Goal: Task Accomplishment & Management: Use online tool/utility

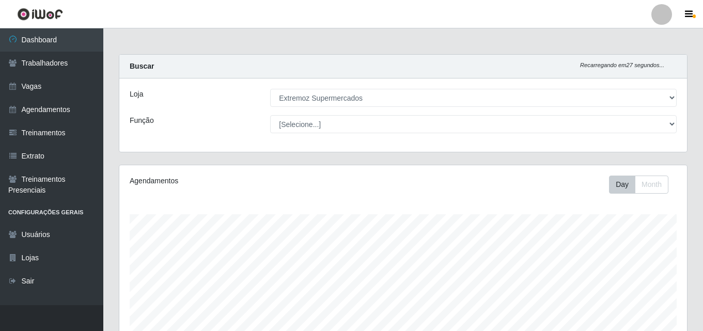
select select "519"
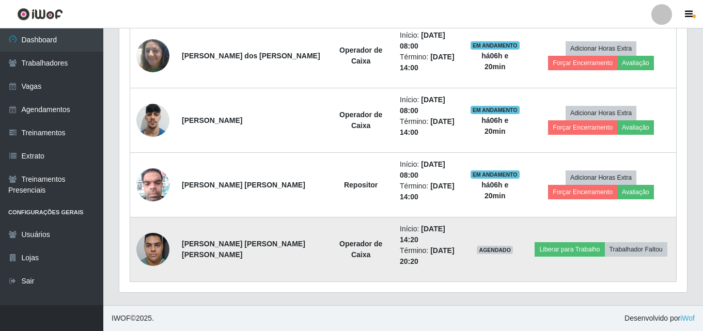
scroll to position [378, 0]
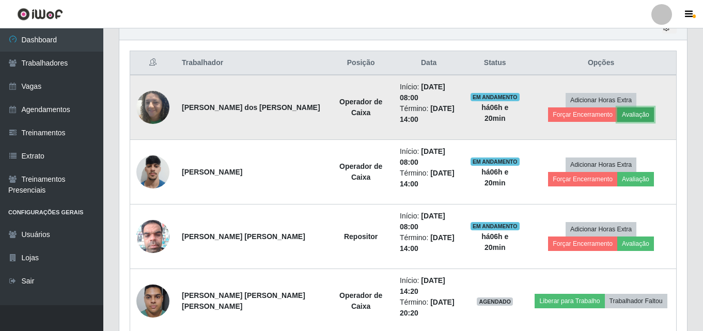
click at [617, 118] on button "Avaliação" at bounding box center [635, 114] width 37 height 14
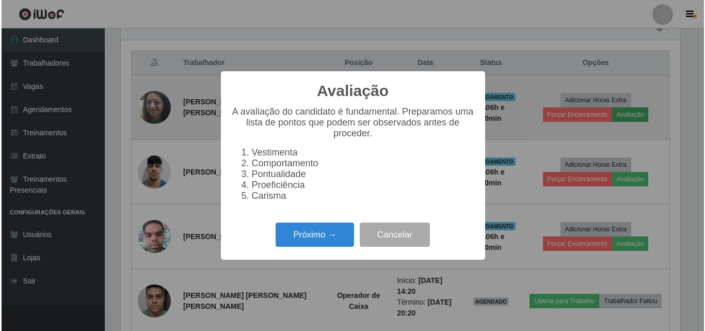
scroll to position [214, 562]
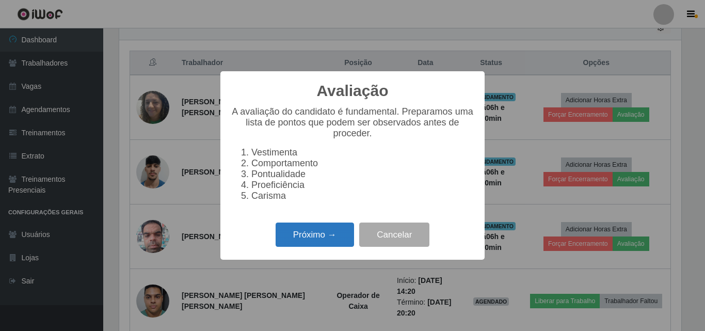
click at [313, 240] on button "Próximo →" at bounding box center [315, 235] width 79 height 24
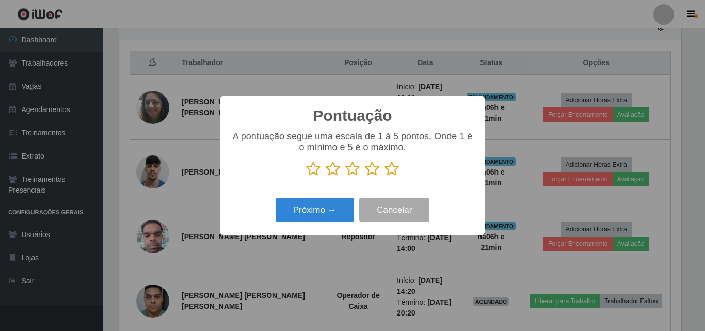
click at [334, 169] on icon at bounding box center [333, 168] width 14 height 15
click at [326, 177] on input "radio" at bounding box center [326, 177] width 0 height 0
click at [316, 213] on button "Próximo →" at bounding box center [315, 210] width 79 height 24
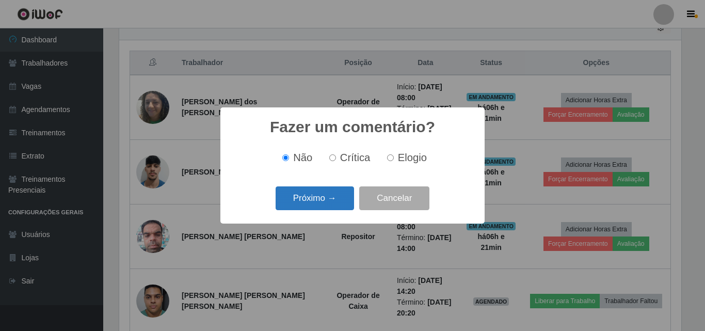
click at [319, 209] on button "Próximo →" at bounding box center [315, 198] width 79 height 24
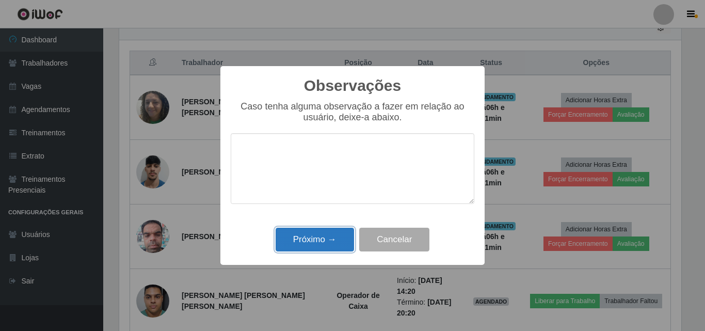
drag, startPoint x: 298, startPoint y: 237, endPoint x: 344, endPoint y: 243, distance: 46.8
click at [298, 238] on button "Próximo →" at bounding box center [315, 240] width 79 height 24
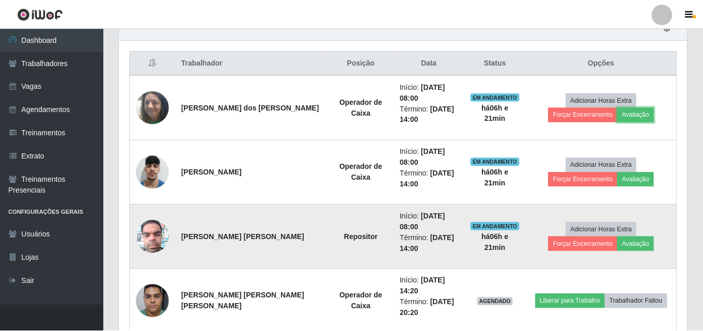
scroll to position [214, 568]
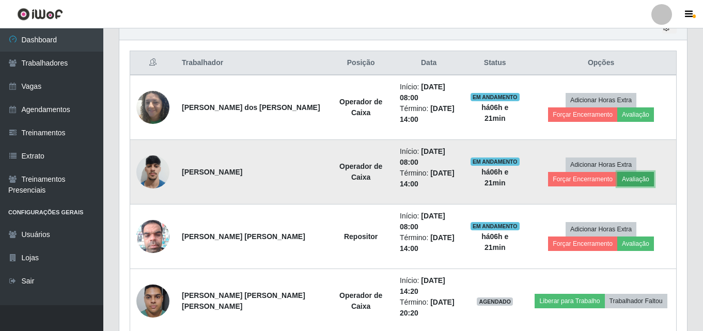
click at [617, 183] on button "Avaliação" at bounding box center [635, 179] width 37 height 14
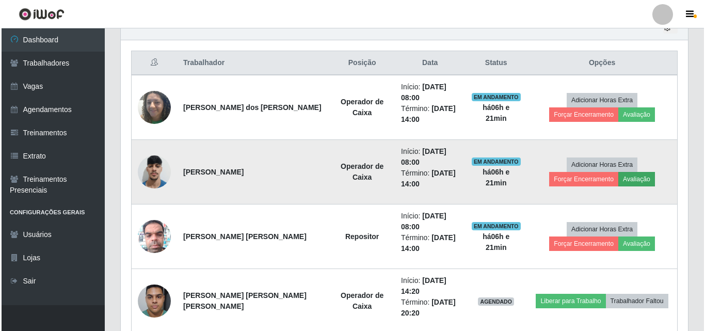
scroll to position [214, 562]
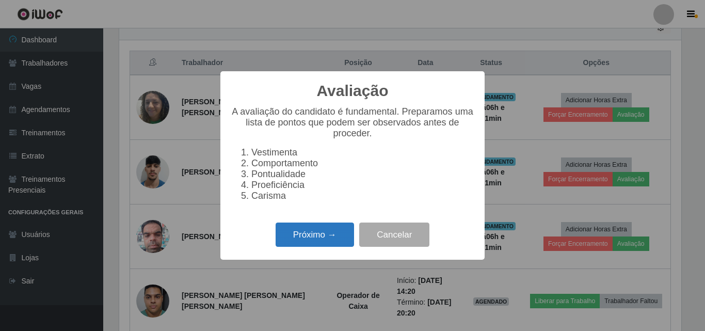
click at [307, 234] on button "Próximo →" at bounding box center [315, 235] width 79 height 24
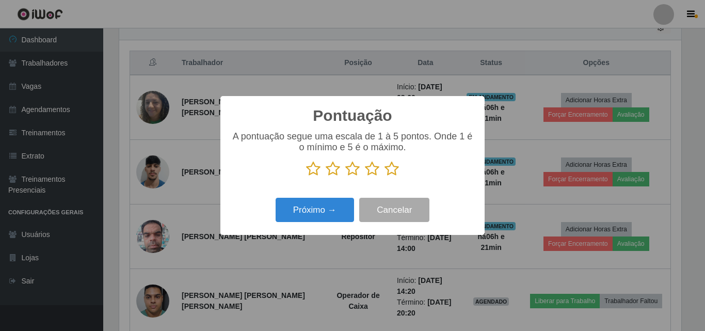
click at [353, 176] on icon at bounding box center [353, 168] width 14 height 15
click at [346, 177] on input "radio" at bounding box center [346, 177] width 0 height 0
click at [355, 172] on icon at bounding box center [353, 168] width 14 height 15
click at [346, 177] on input "radio" at bounding box center [346, 177] width 0 height 0
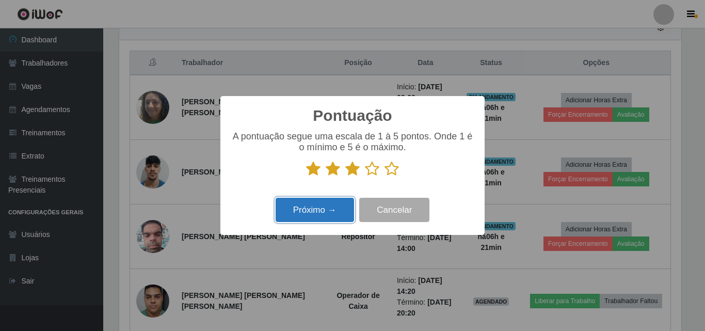
click at [315, 210] on button "Próximo →" at bounding box center [315, 210] width 79 height 24
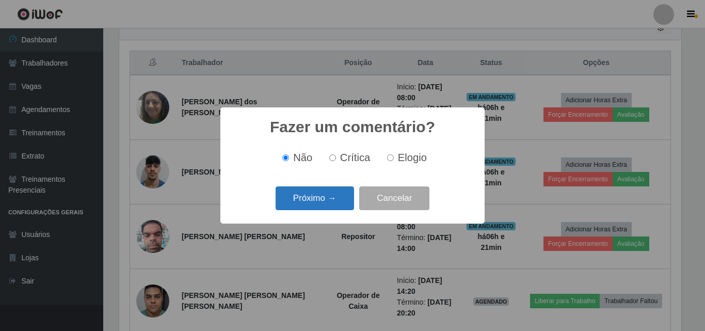
click at [297, 203] on button "Próximo →" at bounding box center [315, 198] width 79 height 24
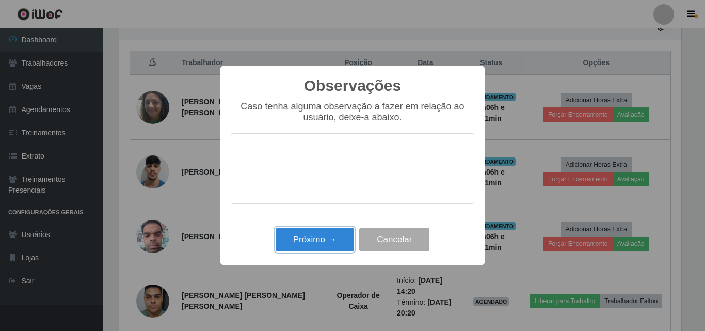
drag, startPoint x: 280, startPoint y: 243, endPoint x: 342, endPoint y: 241, distance: 61.5
click at [281, 244] on button "Próximo →" at bounding box center [315, 240] width 79 height 24
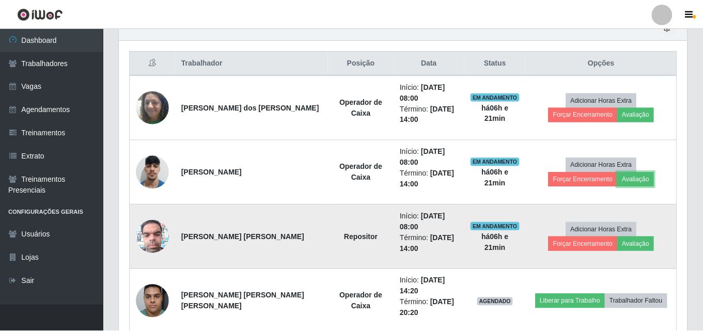
scroll to position [214, 568]
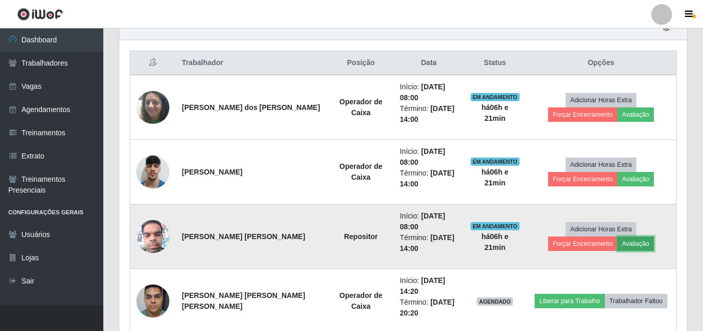
click at [617, 240] on button "Avaliação" at bounding box center [635, 244] width 37 height 14
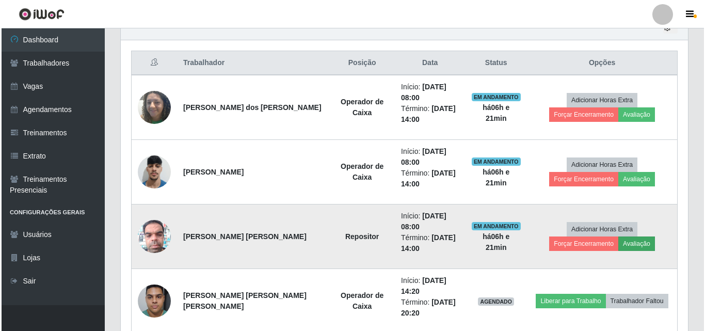
scroll to position [214, 562]
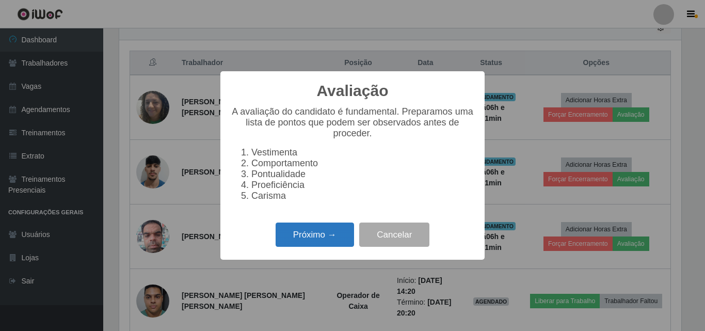
click at [309, 246] on button "Próximo →" at bounding box center [315, 235] width 79 height 24
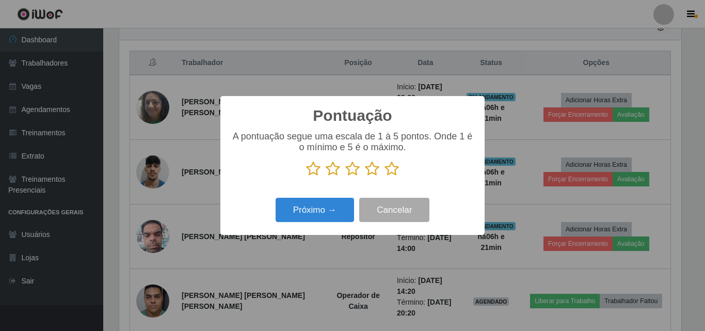
click at [352, 170] on icon at bounding box center [353, 168] width 14 height 15
click at [346, 177] on input "radio" at bounding box center [346, 177] width 0 height 0
click at [322, 224] on div "Próximo → Cancelar" at bounding box center [353, 209] width 244 height 29
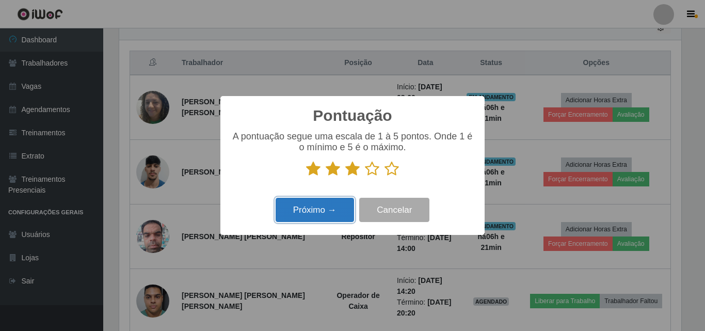
click at [316, 213] on button "Próximo →" at bounding box center [315, 210] width 79 height 24
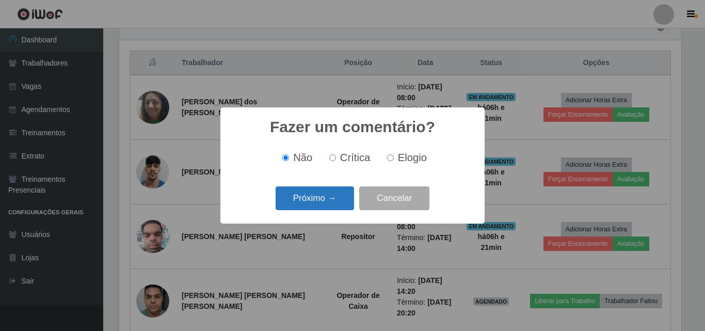
click at [312, 198] on button "Próximo →" at bounding box center [315, 198] width 79 height 24
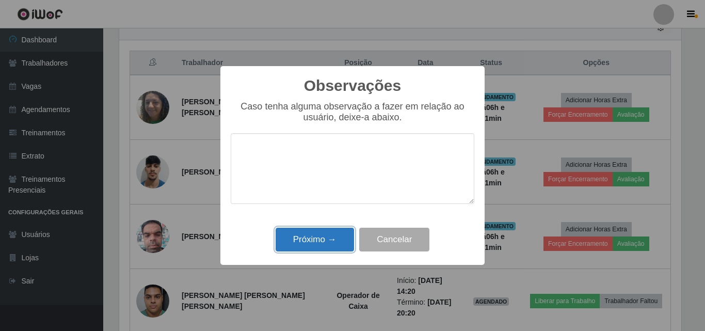
click at [311, 245] on button "Próximo →" at bounding box center [315, 240] width 79 height 24
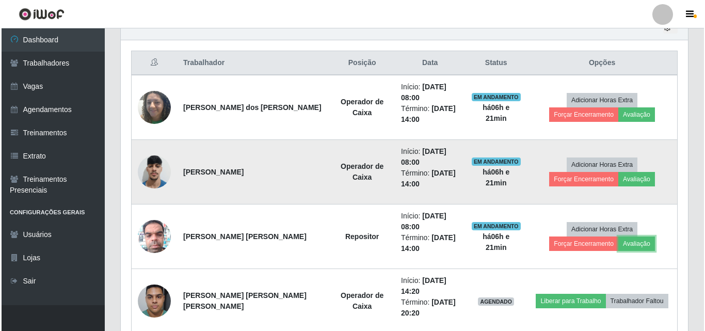
scroll to position [214, 568]
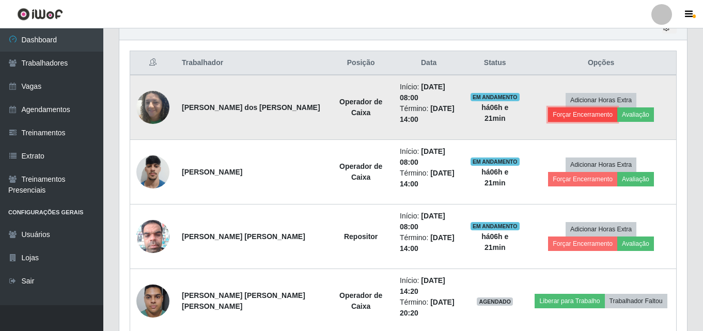
click at [614, 107] on button "Forçar Encerramento" at bounding box center [582, 114] width 69 height 14
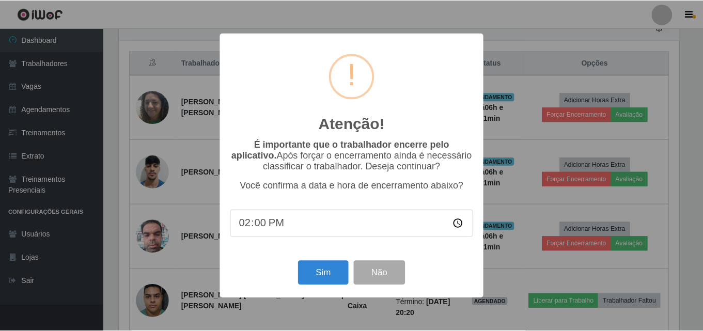
scroll to position [214, 562]
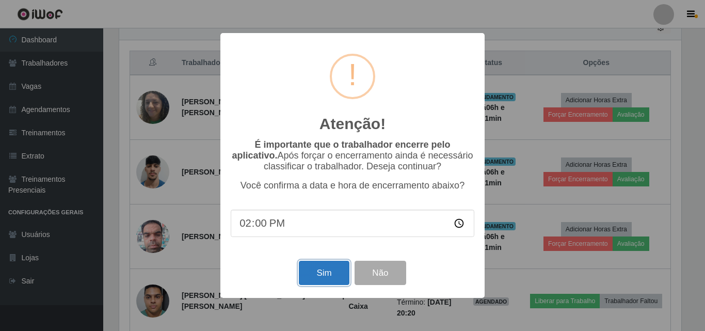
click at [308, 285] on button "Sim" at bounding box center [324, 273] width 50 height 24
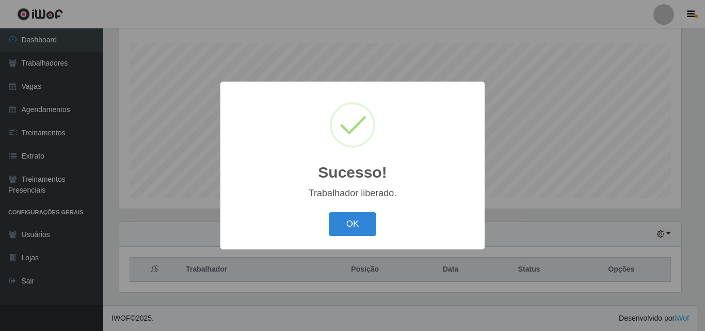
click at [638, 170] on div "Sucesso! × Trabalhador liberado. OK Cancel" at bounding box center [352, 165] width 705 height 331
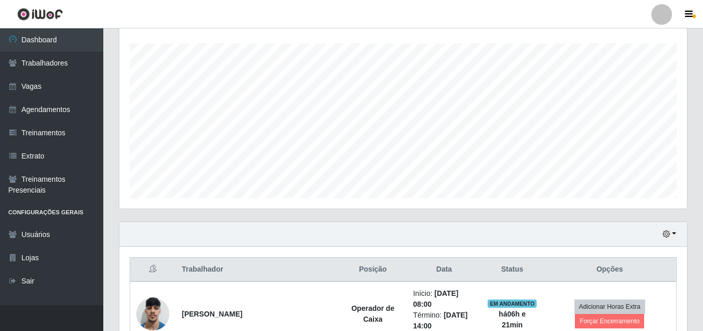
scroll to position [0, 0]
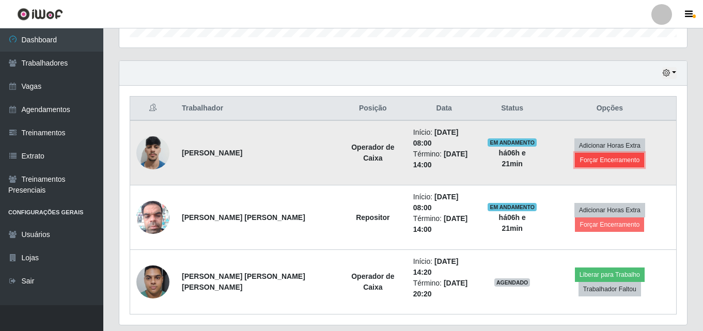
click at [593, 162] on button "Forçar Encerramento" at bounding box center [609, 160] width 69 height 14
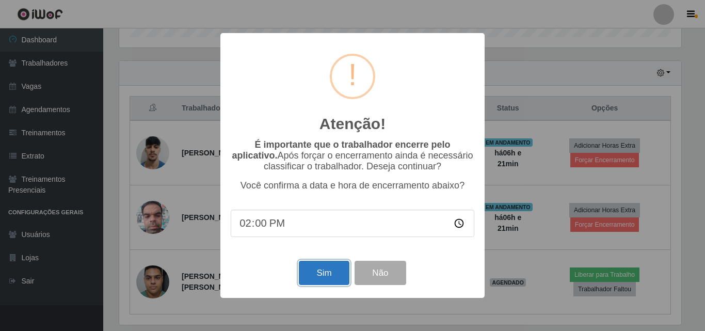
click at [327, 278] on button "Sim" at bounding box center [324, 273] width 50 height 24
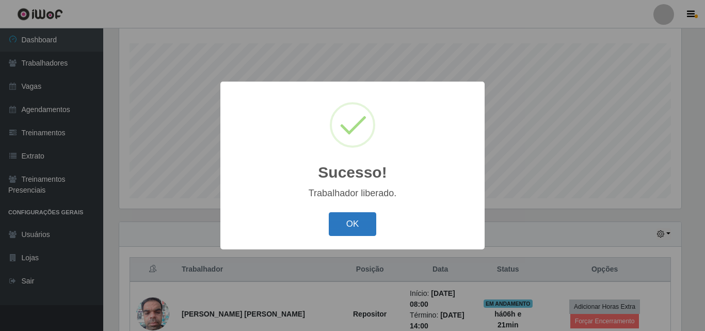
click at [366, 215] on button "OK" at bounding box center [353, 224] width 48 height 24
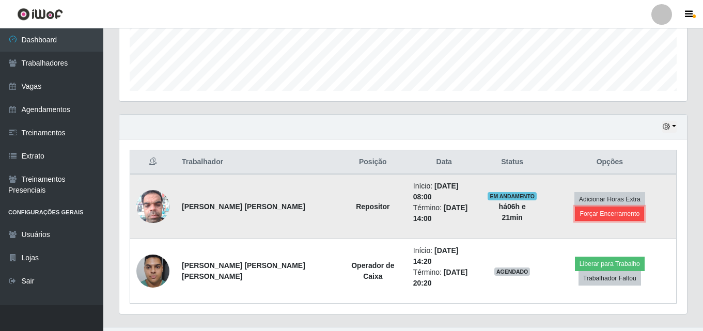
click at [577, 213] on button "Forçar Encerramento" at bounding box center [609, 214] width 69 height 14
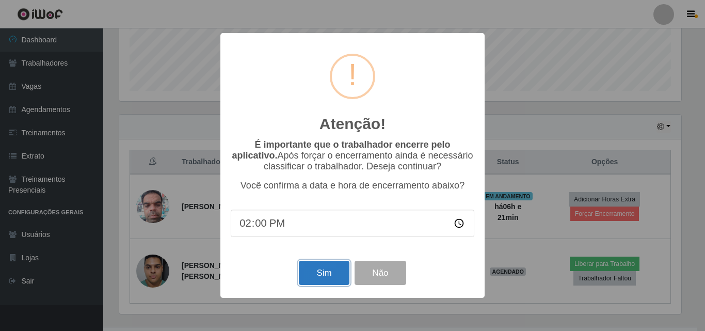
click at [303, 280] on button "Sim" at bounding box center [324, 273] width 50 height 24
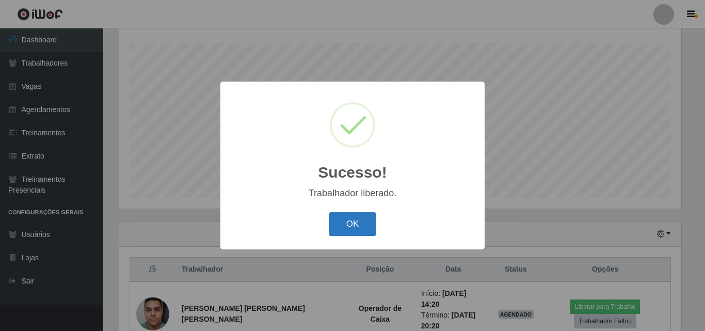
click at [349, 230] on button "OK" at bounding box center [353, 224] width 48 height 24
